Goal: Task Accomplishment & Management: Use online tool/utility

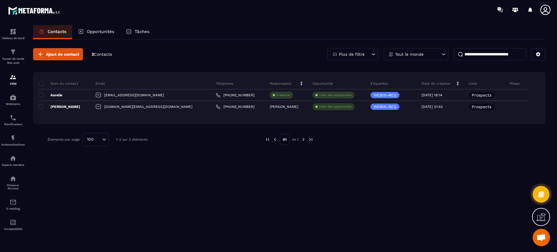
drag, startPoint x: 0, startPoint y: 0, endPoint x: 371, endPoint y: 139, distance: 396.5
click at [371, 139] on div at bounding box center [426, 139] width 209 height 13
click at [8, 101] on div "Webinaire" at bounding box center [12, 100] width 23 height 12
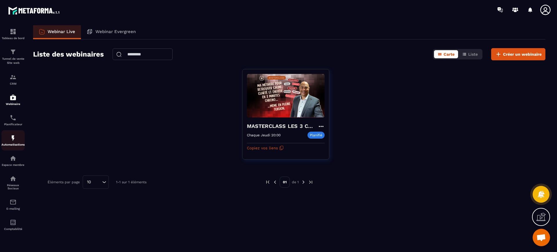
click at [12, 137] on img at bounding box center [13, 138] width 7 height 7
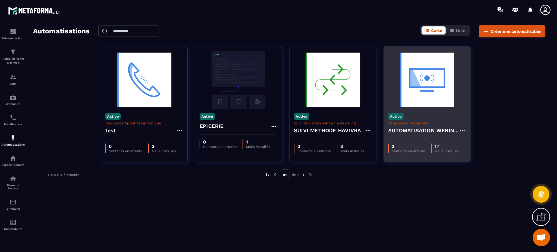
click at [423, 128] on h4 "AUTOMATISATION WEBINAIRE" at bounding box center [423, 130] width 71 height 8
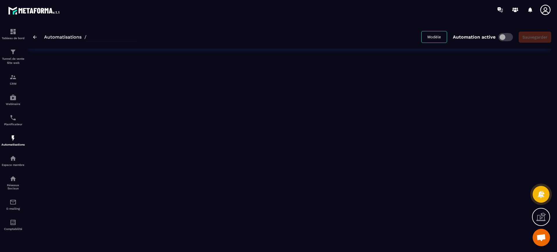
type input "**********"
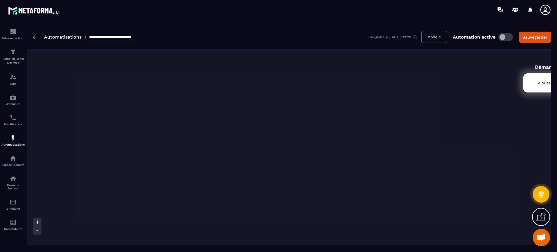
drag, startPoint x: 490, startPoint y: 118, endPoint x: 412, endPoint y: 114, distance: 77.6
drag, startPoint x: 499, startPoint y: 65, endPoint x: 470, endPoint y: 65, distance: 29.0
click at [36, 219] on icon at bounding box center [38, 222] width 6 height 6
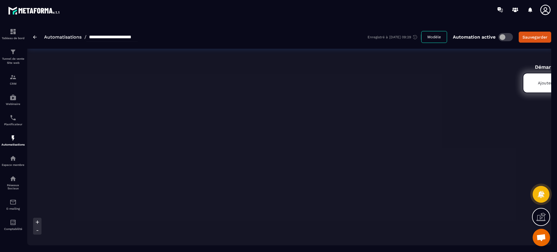
click at [36, 219] on icon at bounding box center [38, 222] width 6 height 6
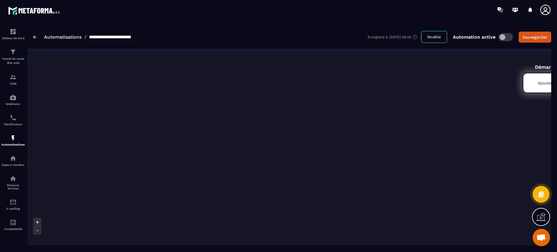
click at [39, 222] on icon at bounding box center [38, 222] width 6 height 6
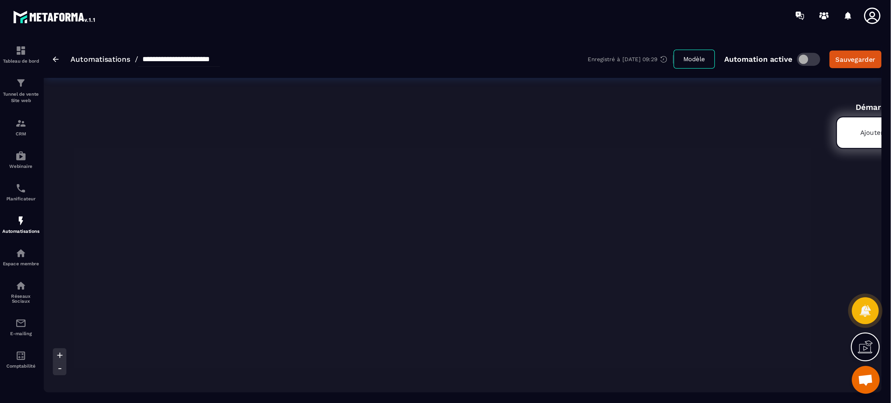
scroll to position [5, 0]
drag, startPoint x: 195, startPoint y: 243, endPoint x: 327, endPoint y: 244, distance: 132.8
click at [327, 244] on div at bounding box center [617, 243] width 1181 height 8
drag, startPoint x: 356, startPoint y: 86, endPoint x: 352, endPoint y: 84, distance: 4.9
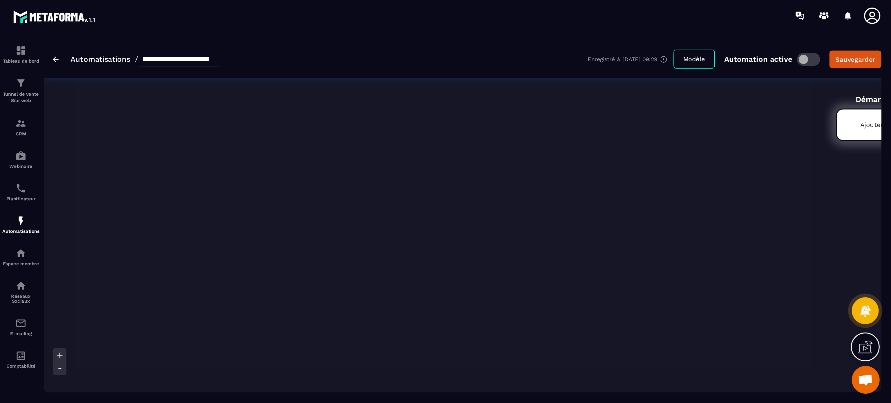
scroll to position [5, 0]
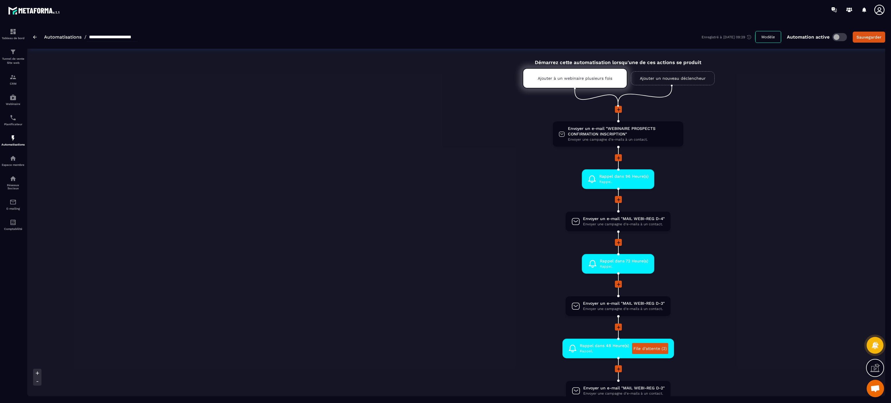
drag, startPoint x: 545, startPoint y: 0, endPoint x: 481, endPoint y: 211, distance: 220.3
click at [481, 211] on li at bounding box center [617, 203] width 1181 height 15
click at [6, 76] on div "CRM" at bounding box center [12, 80] width 23 height 12
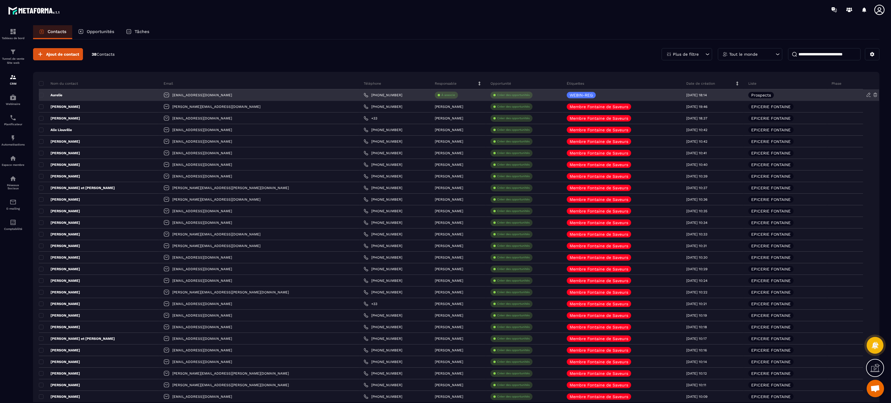
click at [55, 92] on div "Aurelie" at bounding box center [99, 95] width 120 height 12
